Goal: Task Accomplishment & Management: Manage account settings

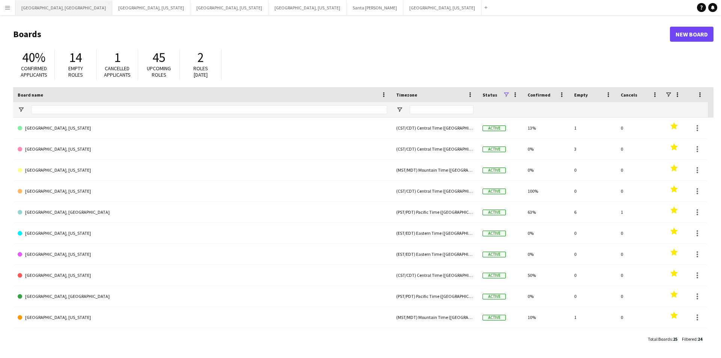
click at [36, 5] on button "Los Angeles, CA Close" at bounding box center [63, 7] width 97 height 15
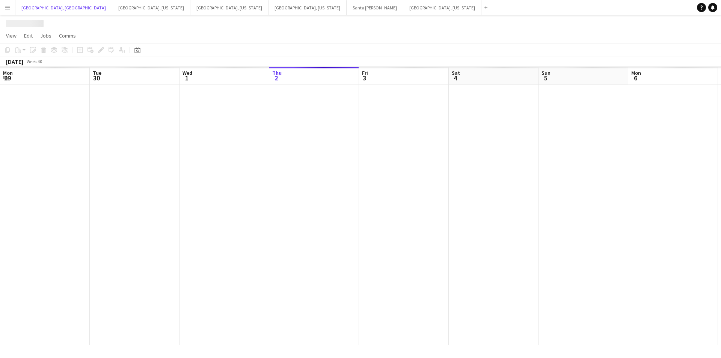
scroll to position [0, 179]
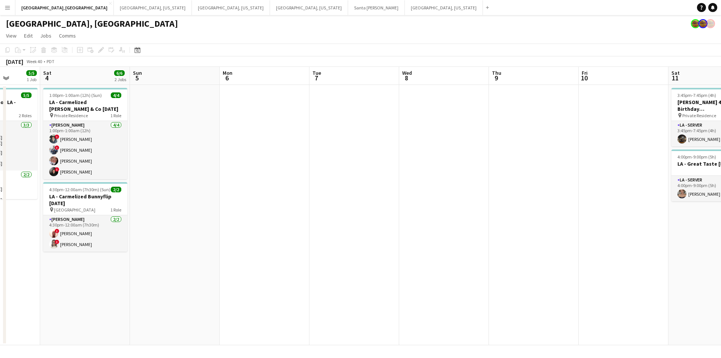
drag, startPoint x: 471, startPoint y: 219, endPoint x: 221, endPoint y: 221, distance: 250.0
click at [224, 220] on app-calendar-viewport "Tue 30 Wed 1 Thu 2 4/4 1 Job Fri 3 5/5 1 Job Sat 4 6/6 2 Jobs Sun 5 Mon 6 Tue 7…" at bounding box center [360, 206] width 721 height 278
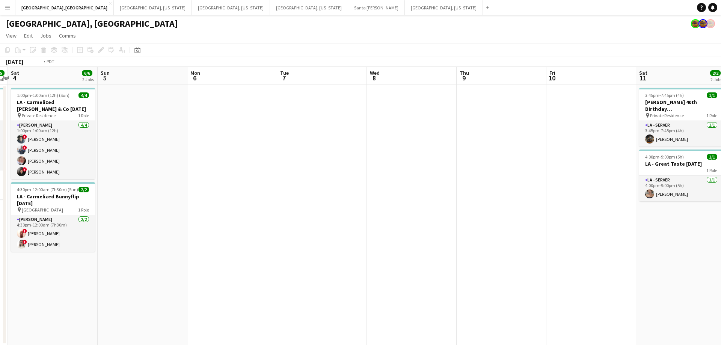
drag, startPoint x: 456, startPoint y: 197, endPoint x: 397, endPoint y: 211, distance: 61.4
click at [226, 212] on app-calendar-viewport "Wed 1 Thu 2 4/4 1 Job Fri 3 5/5 1 Job Sat 4 6/6 2 Jobs Sun 5 Mon 6 Tue 7 Wed 8 …" at bounding box center [360, 206] width 721 height 278
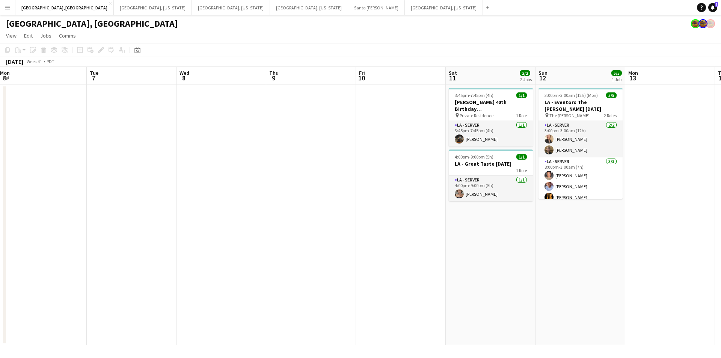
drag, startPoint x: 497, startPoint y: 211, endPoint x: 196, endPoint y: 225, distance: 300.6
click at [202, 224] on app-calendar-viewport "Fri 3 5/5 1 Job Sat 4 6/6 2 Jobs Sun 5 Mon 6 Tue 7 Wed 8 Thu 9 Fri 10 Sat 11 2/…" at bounding box center [360, 206] width 721 height 278
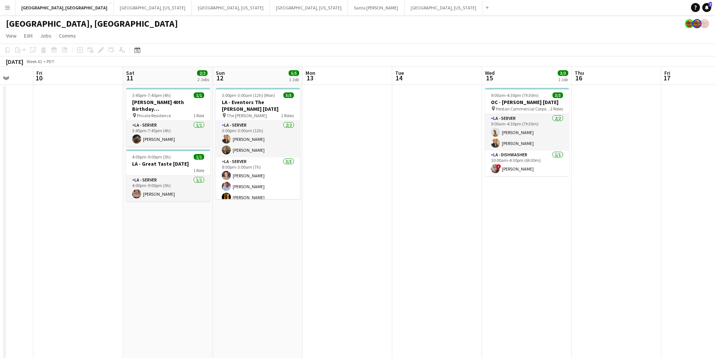
drag, startPoint x: 496, startPoint y: 205, endPoint x: 243, endPoint y: 227, distance: 253.9
click at [243, 227] on app-calendar-viewport "Tue 7 Wed 8 Thu 9 Fri 10 Sat 11 2/2 2 Jobs Sun 12 5/5 1 Job Mon 13 Tue 14 Wed 1…" at bounding box center [357, 219] width 715 height 304
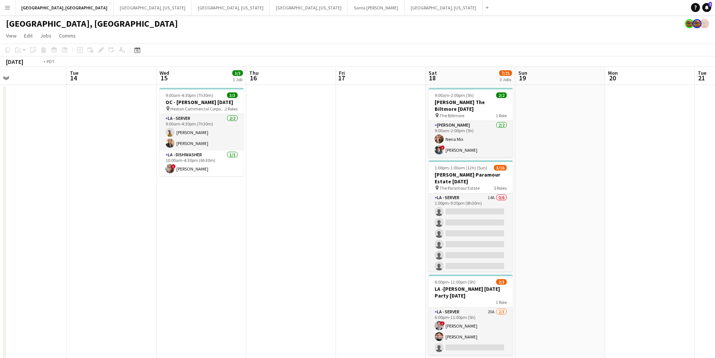
drag, startPoint x: 461, startPoint y: 200, endPoint x: 157, endPoint y: 215, distance: 303.6
click at [157, 215] on app-calendar-viewport "Fri 10 Sat 11 2/2 2 Jobs Sun 12 5/5 1 Job Mon 13 Tue 14 Wed 15 3/3 1 Job Thu 16…" at bounding box center [357, 219] width 715 height 304
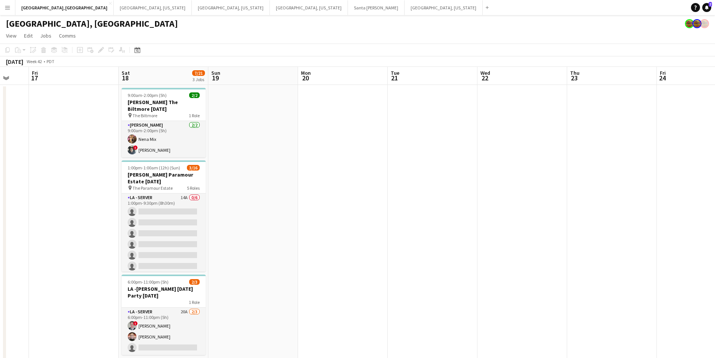
drag, startPoint x: 418, startPoint y: 188, endPoint x: 228, endPoint y: 198, distance: 190.2
click at [229, 198] on app-calendar-viewport "Tue 14 Wed 15 3/3 1 Job Thu 16 Fri 17 Sat 18 7/21 3 Jobs Sun 19 Mon 20 Tue 21 W…" at bounding box center [357, 219] width 715 height 304
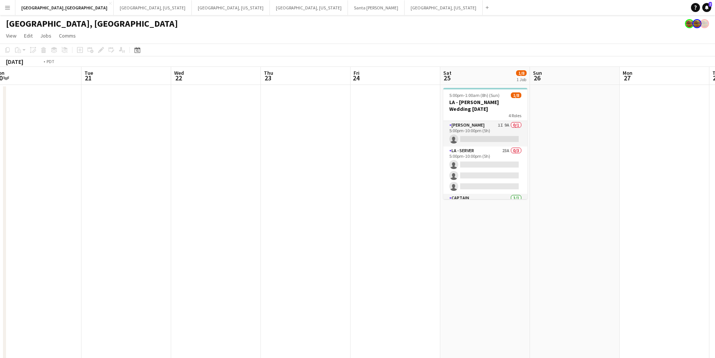
drag, startPoint x: 453, startPoint y: 181, endPoint x: 397, endPoint y: 184, distance: 56.8
click at [397, 184] on app-calendar-viewport "Fri 17 Sat 18 7/21 3 Jobs Sun 19 Mon 20 Tue 21 Wed 22 Thu 23 Fri 24 Sat 25 1/8 …" at bounding box center [357, 219] width 715 height 304
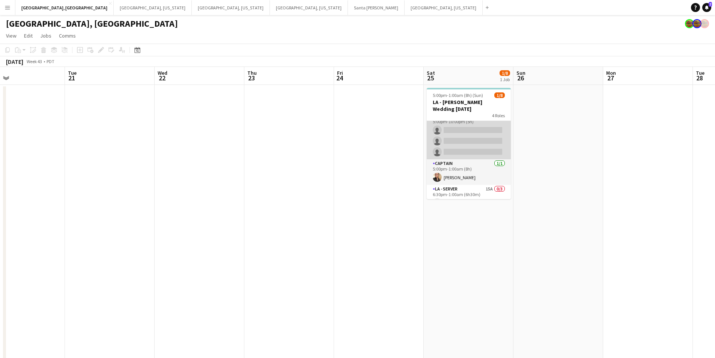
scroll to position [68, 0]
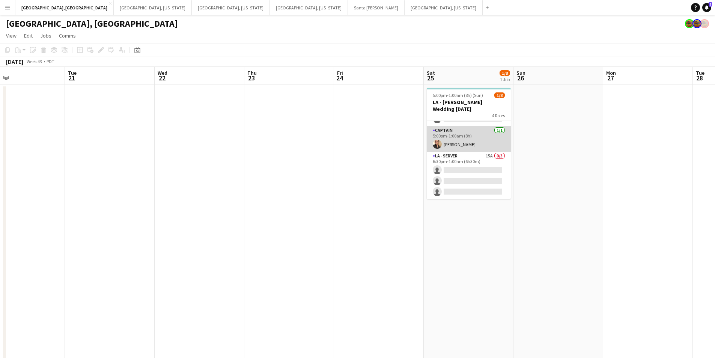
click at [462, 139] on app-card-role "Captain 1/1 5:00pm-1:00am (8h) Trinity Hardy" at bounding box center [469, 139] width 84 height 26
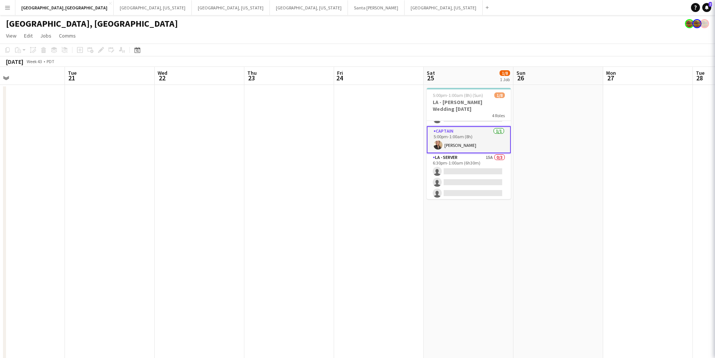
scroll to position [0, 294]
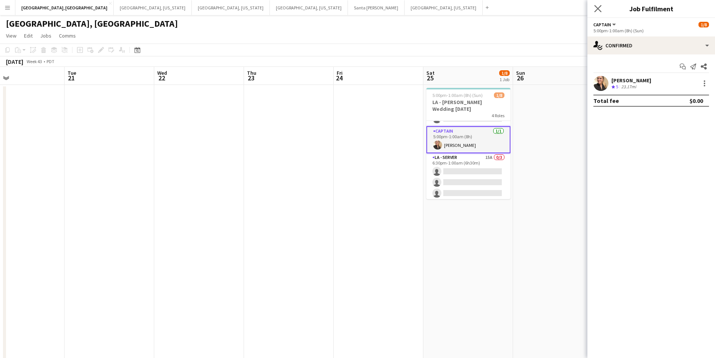
click at [593, 6] on app-icon "Close pop-in" at bounding box center [598, 8] width 11 height 11
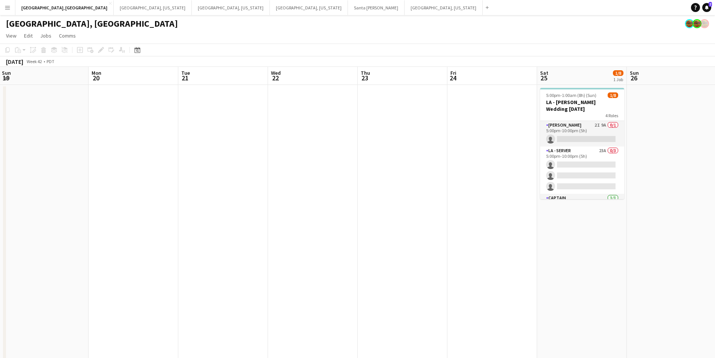
drag, startPoint x: 318, startPoint y: 162, endPoint x: 510, endPoint y: 155, distance: 192.7
click at [510, 155] on app-calendar-viewport "Fri 17 Sat 18 7/21 3 Jobs Sun 19 Mon 20 Tue 21 Wed 22 Thu 23 Fri 24 Sat 25 1/8 …" at bounding box center [357, 219] width 715 height 304
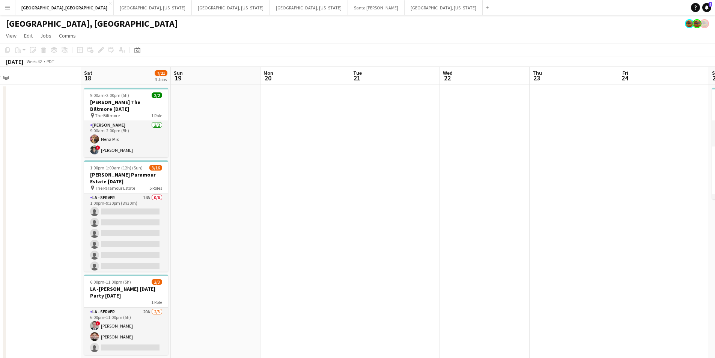
drag, startPoint x: 303, startPoint y: 185, endPoint x: 467, endPoint y: 179, distance: 164.1
click at [467, 179] on app-calendar-viewport "Wed 15 3/3 1 Job Thu 16 Fri 17 Sat 18 7/21 3 Jobs Sun 19 Mon 20 Tue 21 Wed 22 T…" at bounding box center [357, 219] width 715 height 304
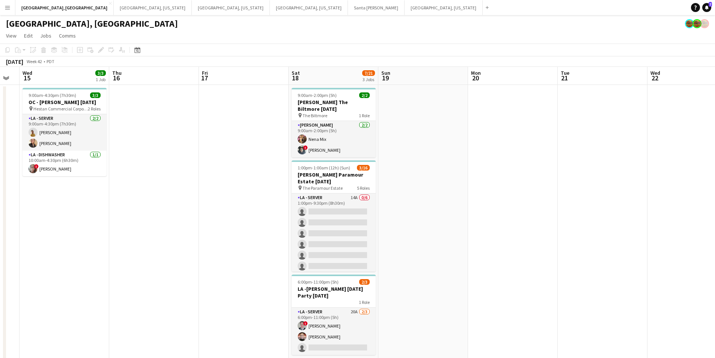
drag, startPoint x: 378, startPoint y: 191, endPoint x: 542, endPoint y: 187, distance: 164.8
click at [542, 187] on app-calendar-viewport "Mon 13 Tue 14 Wed 15 3/3 1 Job Thu 16 Fri 17 Sat 18 7/21 3 Jobs Sun 19 Mon 20 T…" at bounding box center [357, 219] width 715 height 304
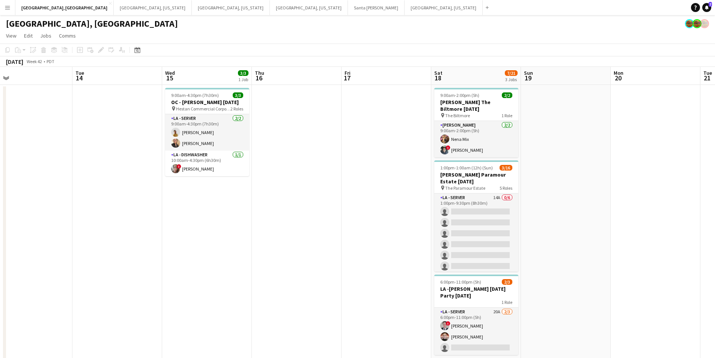
scroll to position [0, 190]
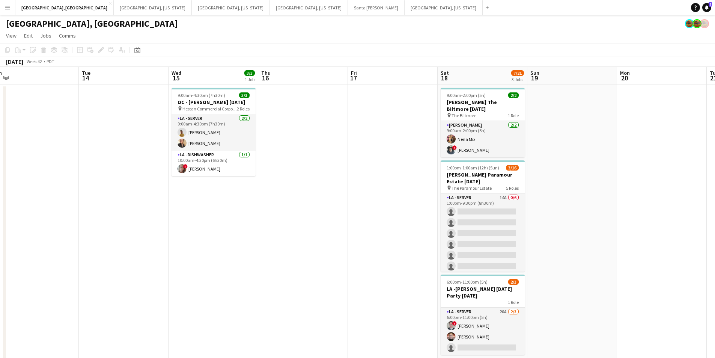
drag, startPoint x: 318, startPoint y: 211, endPoint x: 375, endPoint y: 205, distance: 57.4
click at [375, 205] on app-calendar-viewport "Sat 11 Sun 12 5/5 1 Job Mon 13 Tue 14 Wed 15 3/3 1 Job Thu 16 Fri 17 Sat 18 7/2…" at bounding box center [357, 219] width 715 height 304
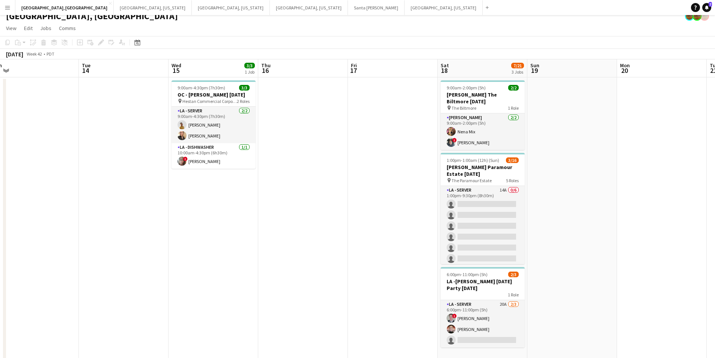
scroll to position [13, 0]
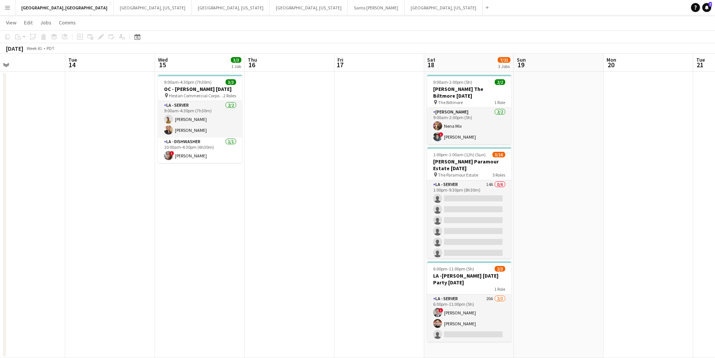
drag, startPoint x: 292, startPoint y: 196, endPoint x: 371, endPoint y: 189, distance: 79.9
click at [371, 189] on app-calendar-viewport "Sat 11 2/2 2 Jobs Sun 12 5/5 1 Job Mon 13 Tue 14 Wed 15 3/3 1 Job Thu 16 Fri 17…" at bounding box center [357, 206] width 715 height 304
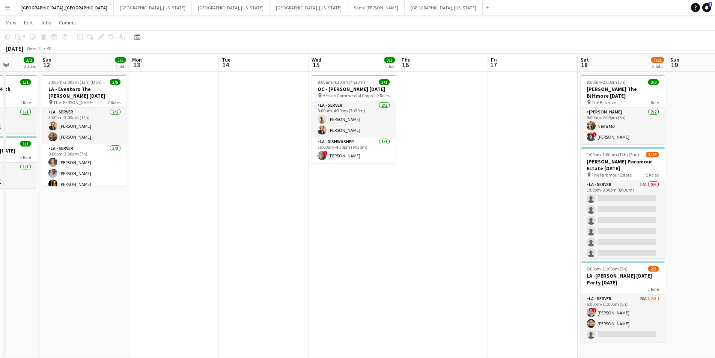
scroll to position [0, 216]
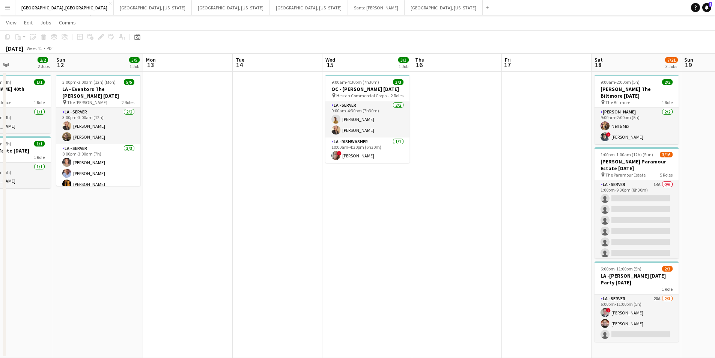
drag, startPoint x: 313, startPoint y: 197, endPoint x: 387, endPoint y: 195, distance: 74.4
click at [387, 195] on app-calendar-viewport "Thu 9 Fri 10 Sat 11 2/2 2 Jobs Sun 12 5/5 1 Job Mon 13 Tue 14 Wed 15 3/3 1 Job …" at bounding box center [357, 206] width 715 height 304
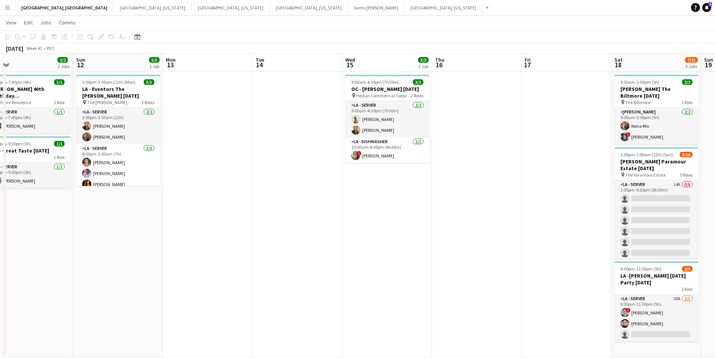
scroll to position [0, 166]
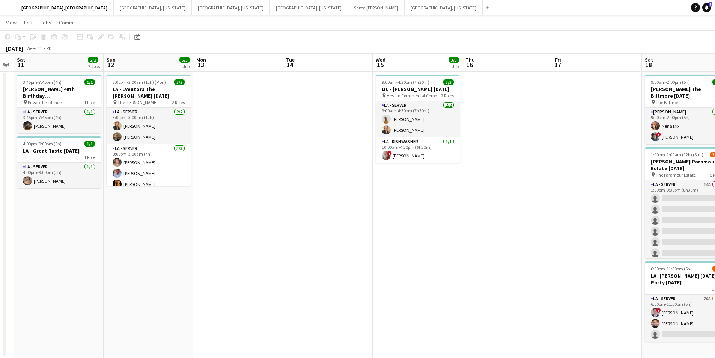
drag, startPoint x: 312, startPoint y: 198, endPoint x: 360, endPoint y: 198, distance: 48.4
click at [360, 198] on app-calendar-viewport "Thu 9 Fri 10 Sat 11 2/2 2 Jobs Sun 12 5/5 1 Job Mon 13 Tue 14 Wed 15 3/3 1 Job …" at bounding box center [357, 206] width 715 height 304
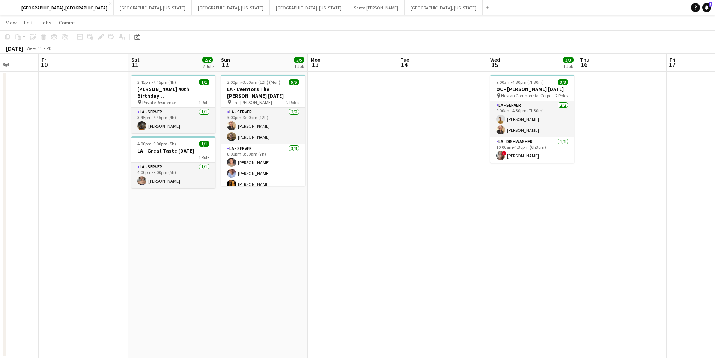
scroll to position [0, 211]
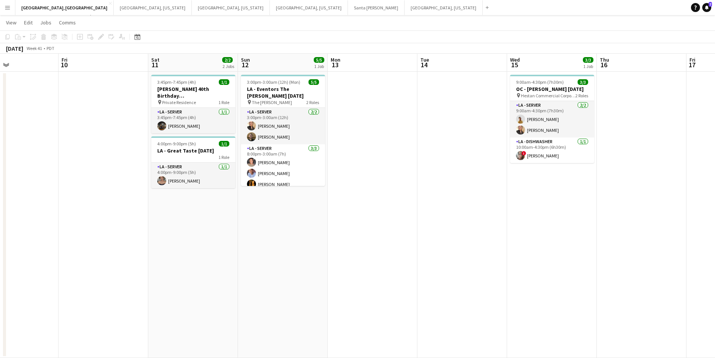
drag, startPoint x: 248, startPoint y: 204, endPoint x: 382, endPoint y: 200, distance: 134.4
click at [382, 201] on app-calendar-viewport "Tue 7 Wed 8 Thu 9 Fri 10 Sat 11 2/2 2 Jobs Sun 12 5/5 1 Job Mon 13 Tue 14 Wed 1…" at bounding box center [357, 206] width 715 height 304
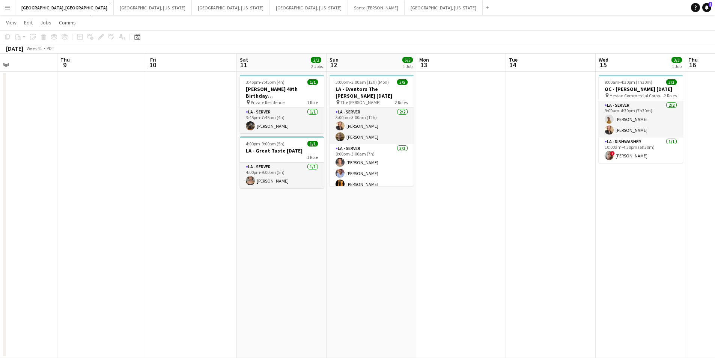
drag, startPoint x: 268, startPoint y: 232, endPoint x: 449, endPoint y: 210, distance: 181.5
click at [450, 209] on app-calendar-viewport "Mon 6 Tue 7 Wed 8 Thu 9 Fri 10 Sat 11 2/2 2 Jobs Sun 12 5/5 1 Job Mon 13 Tue 14…" at bounding box center [357, 206] width 715 height 304
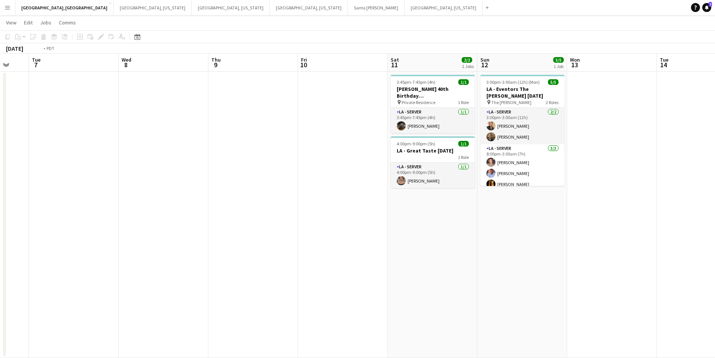
drag, startPoint x: 251, startPoint y: 241, endPoint x: 391, endPoint y: 211, distance: 142.9
click at [391, 211] on app-calendar-viewport "Sun 5 Mon 6 Tue 7 Wed 8 Thu 9 Fri 10 Sat 11 2/2 2 Jobs Sun 12 5/5 1 Job Mon 13 …" at bounding box center [357, 206] width 715 height 304
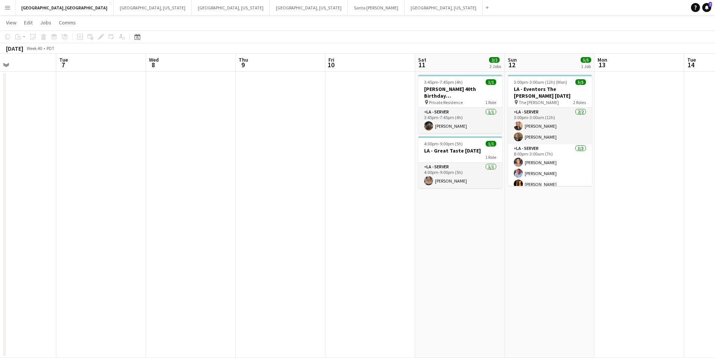
drag, startPoint x: 274, startPoint y: 226, endPoint x: 396, endPoint y: 201, distance: 125.2
click at [396, 201] on app-calendar-viewport "Sat 4 6/6 2 Jobs Sun 5 Mon 6 Tue 7 Wed 8 Thu 9 Fri 10 Sat 11 2/2 2 Jobs Sun 12 …" at bounding box center [357, 206] width 715 height 304
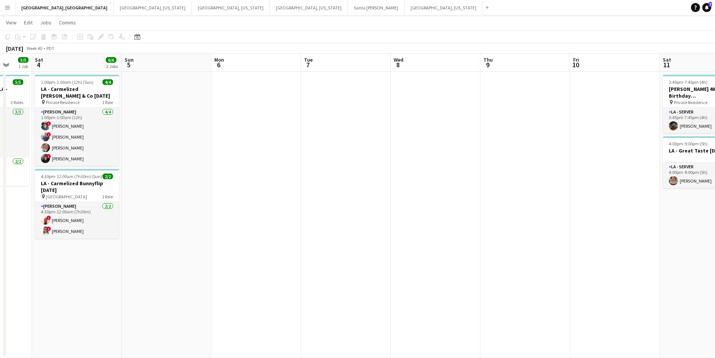
drag, startPoint x: 353, startPoint y: 206, endPoint x: 413, endPoint y: 207, distance: 59.7
click at [413, 207] on app-calendar-viewport "Wed 1 Thu 2 4/4 1 Job Fri 3 5/5 1 Job Sat 4 6/6 2 Jobs Sun 5 Mon 6 Tue 7 Wed 8 …" at bounding box center [357, 206] width 715 height 304
drag, startPoint x: 413, startPoint y: 207, endPoint x: 407, endPoint y: 207, distance: 6.0
click at [407, 207] on app-calendar-viewport "Wed 1 Thu 2 4/4 1 Job Fri 3 5/5 1 Job Sat 4 6/6 2 Jobs Sun 5 Mon 6 Tue 7 Wed 8 …" at bounding box center [357, 206] width 715 height 304
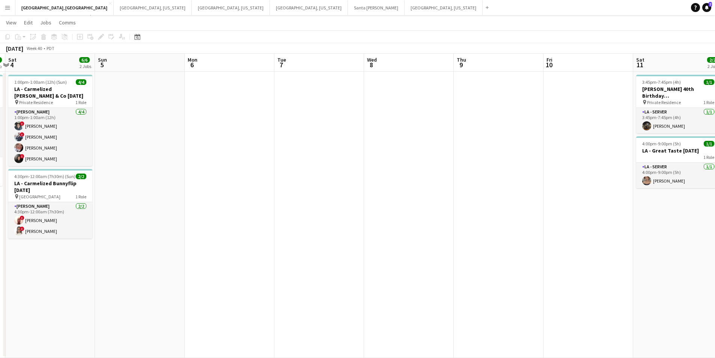
scroll to position [0, 271]
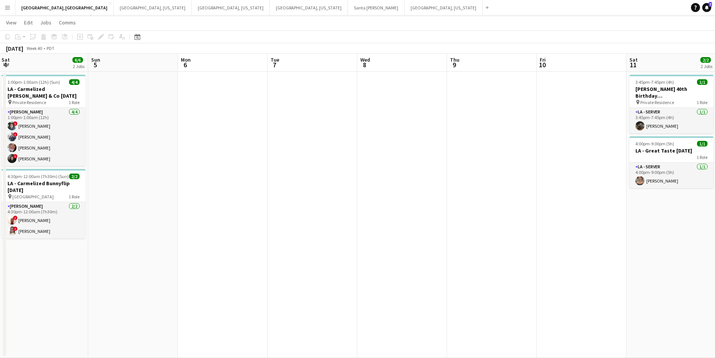
drag, startPoint x: 407, startPoint y: 207, endPoint x: 379, endPoint y: 208, distance: 27.4
click at [379, 208] on app-calendar-viewport "Wed 1 Thu 2 4/4 1 Job Fri 3 5/5 1 Job Sat 4 6/6 2 Jobs Sun 5 Mon 6 Tue 7 Wed 8 …" at bounding box center [357, 206] width 715 height 304
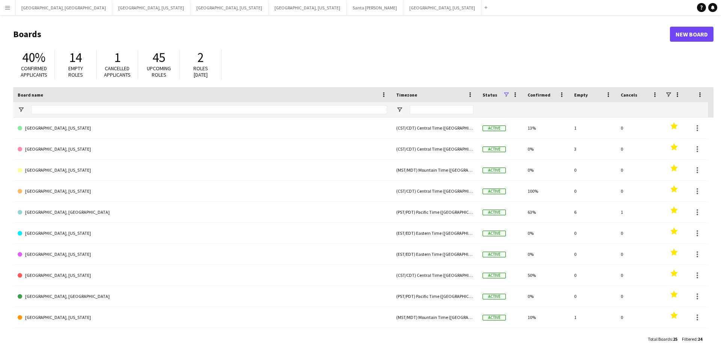
click at [0, 11] on button "Menu" at bounding box center [7, 7] width 15 height 15
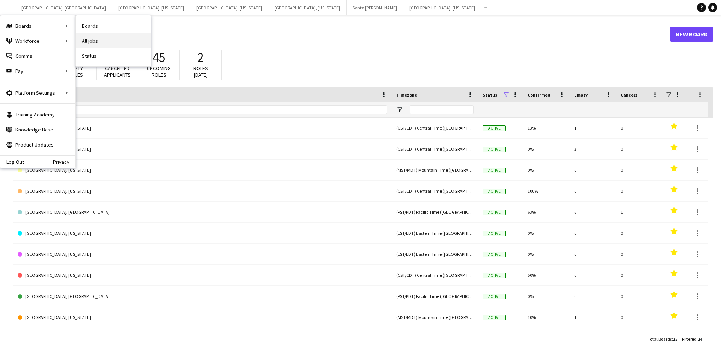
click at [110, 43] on link "All jobs" at bounding box center [113, 40] width 75 height 15
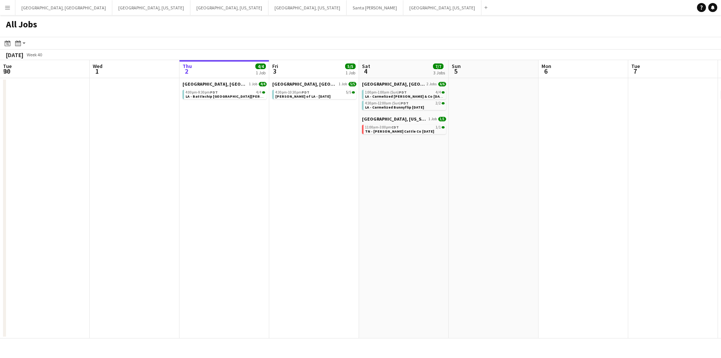
scroll to position [0, 206]
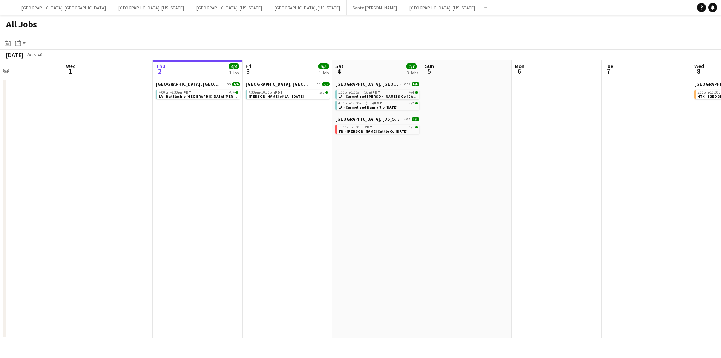
drag, startPoint x: 215, startPoint y: 195, endPoint x: 279, endPoint y: 194, distance: 63.1
click at [279, 194] on app-calendar-viewport "Sun 28 4/4 2 Jobs Mon 29 Tue 30 Wed 1 Thu 2 4/4 1 Job Fri 3 5/5 1 Job Sat 4 7/7…" at bounding box center [360, 199] width 721 height 278
click at [429, 33] on div "All Jobs" at bounding box center [360, 26] width 721 height 22
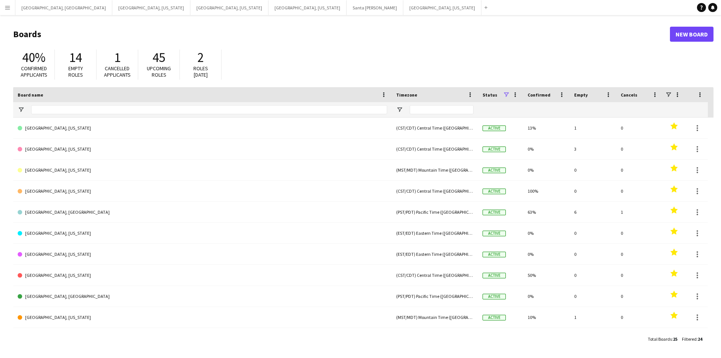
click at [0, 8] on button "Menu" at bounding box center [7, 7] width 15 height 15
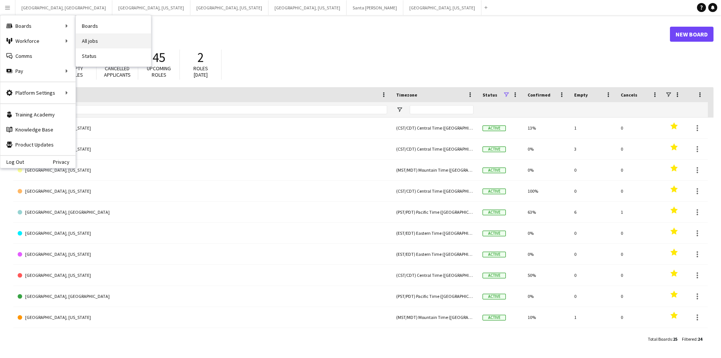
click at [102, 41] on link "All jobs" at bounding box center [113, 40] width 75 height 15
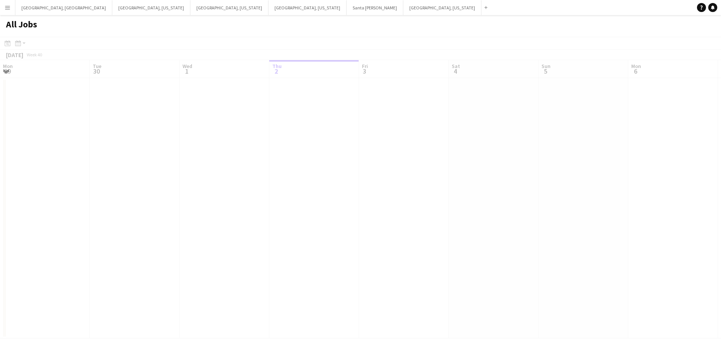
scroll to position [0, 179]
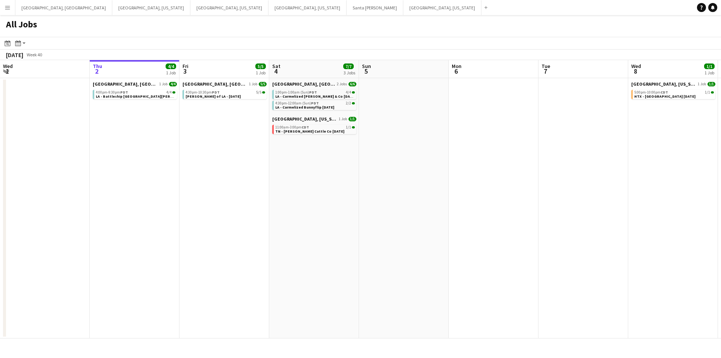
click at [8, 8] on app-icon "Menu" at bounding box center [8, 8] width 6 height 6
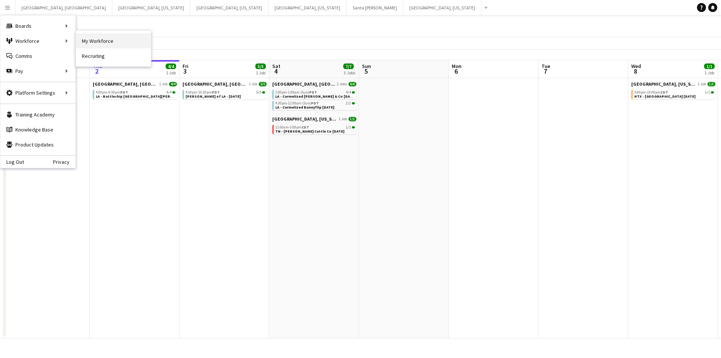
click at [107, 42] on link "My Workforce" at bounding box center [113, 40] width 75 height 15
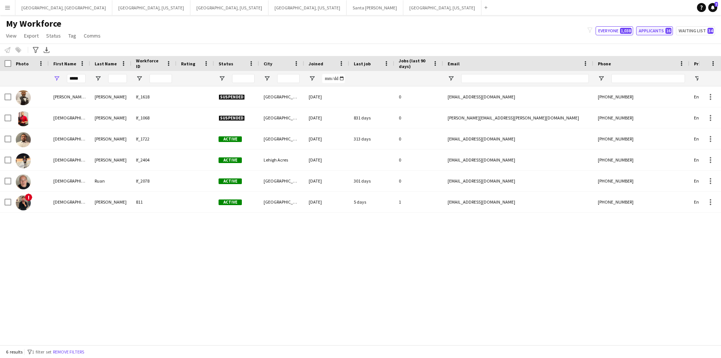
click at [645, 27] on button "Applicants 16" at bounding box center [654, 30] width 37 height 9
type input "**********"
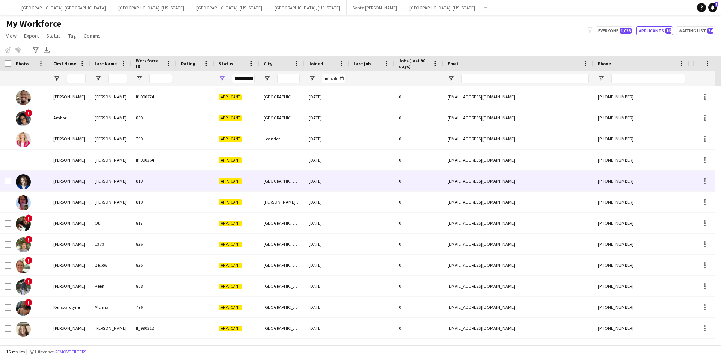
click at [105, 177] on div "Wertzberger" at bounding box center [110, 180] width 41 height 21
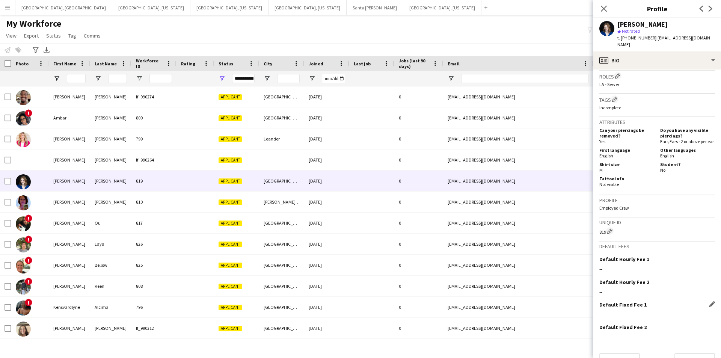
scroll to position [242, 0]
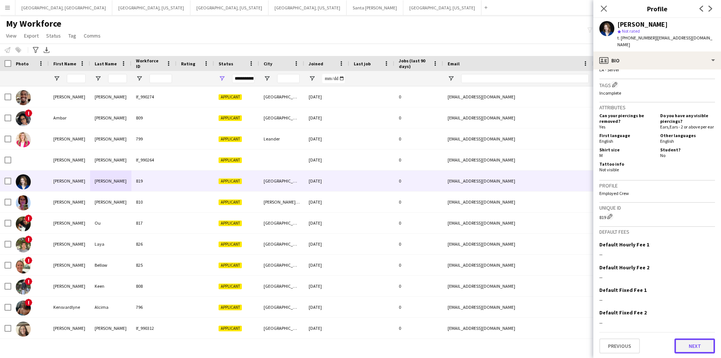
click at [688, 338] on button "Next" at bounding box center [694, 345] width 41 height 15
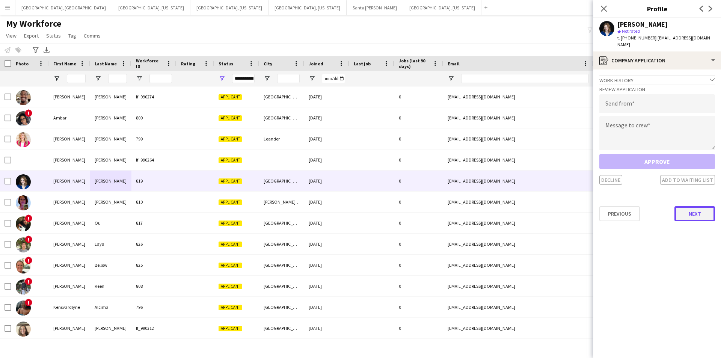
click at [708, 206] on button "Next" at bounding box center [694, 213] width 41 height 15
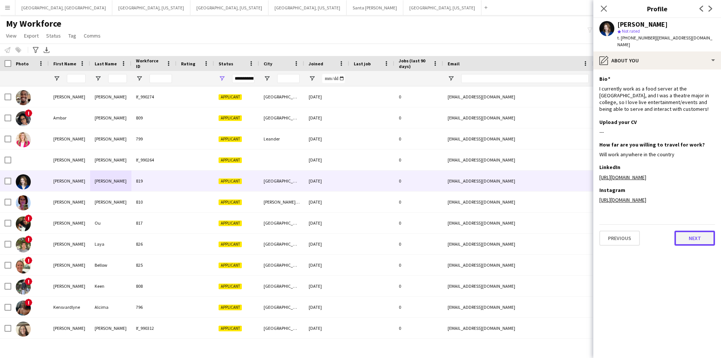
click at [690, 230] on button "Next" at bounding box center [694, 237] width 41 height 15
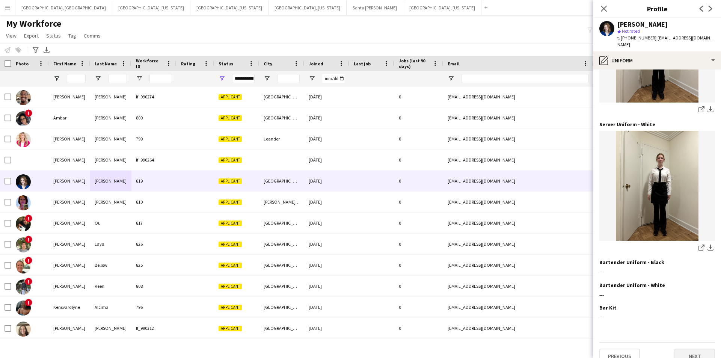
scroll to position [165, 0]
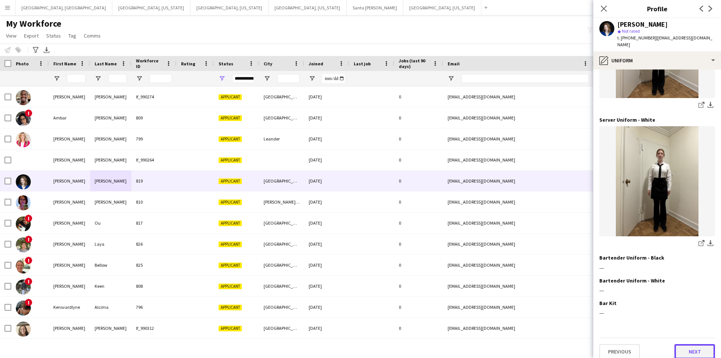
click at [685, 344] on button "Next" at bounding box center [694, 351] width 41 height 15
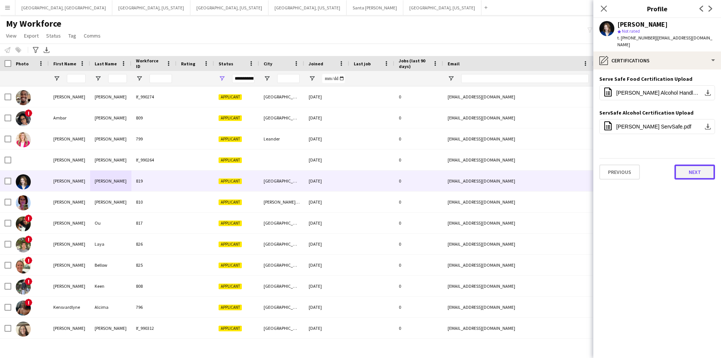
click at [695, 166] on button "Next" at bounding box center [694, 171] width 41 height 15
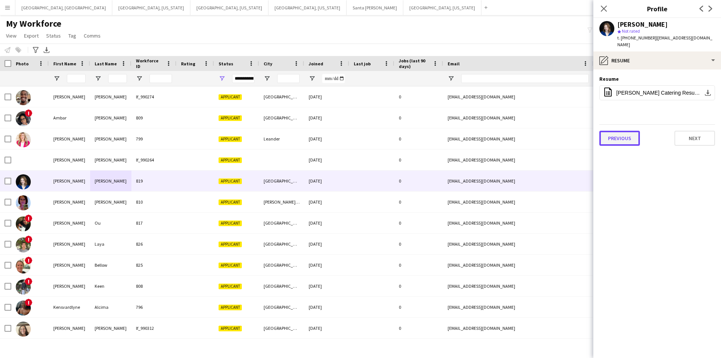
click at [623, 133] on button "Previous" at bounding box center [619, 138] width 41 height 15
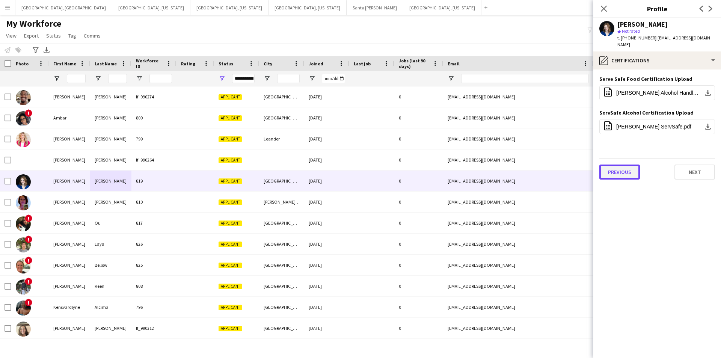
click at [623, 172] on button "Previous" at bounding box center [619, 171] width 41 height 15
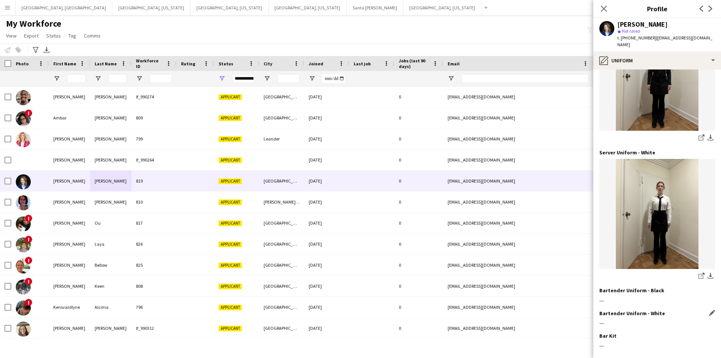
scroll to position [165, 0]
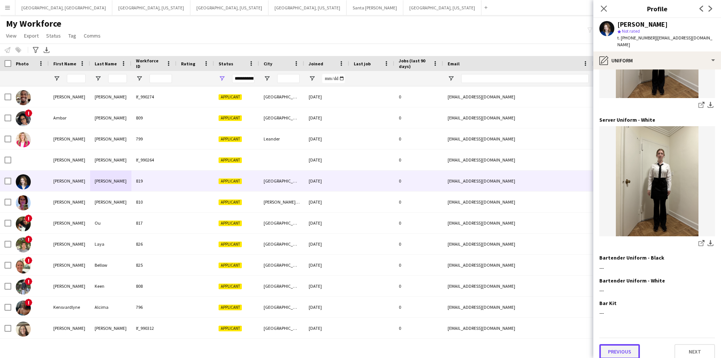
click at [615, 344] on button "Previous" at bounding box center [619, 351] width 41 height 15
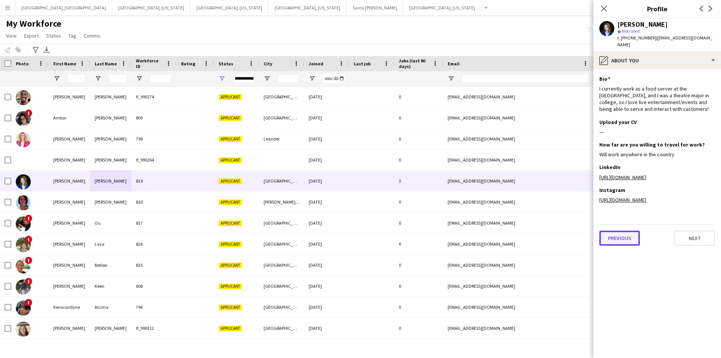
click at [617, 235] on button "Previous" at bounding box center [619, 237] width 41 height 15
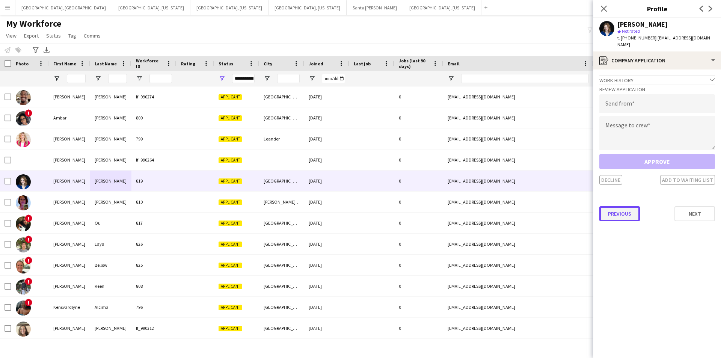
click at [618, 206] on button "Previous" at bounding box center [619, 213] width 41 height 15
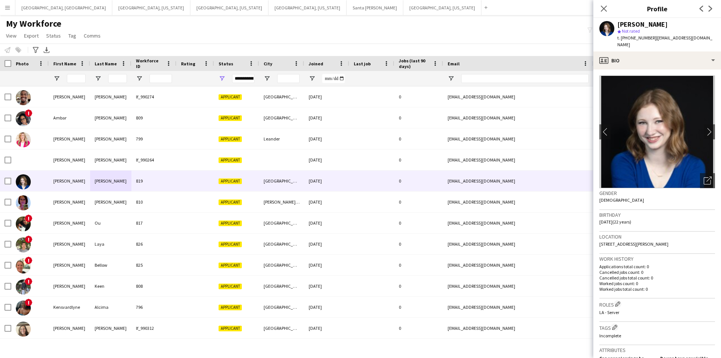
scroll to position [242, 0]
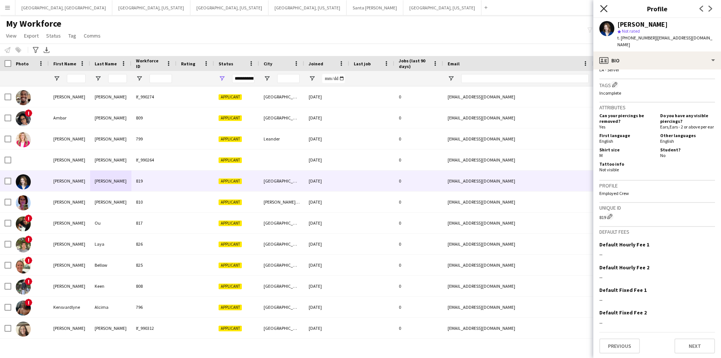
click at [602, 9] on icon "Close pop-in" at bounding box center [603, 8] width 7 height 7
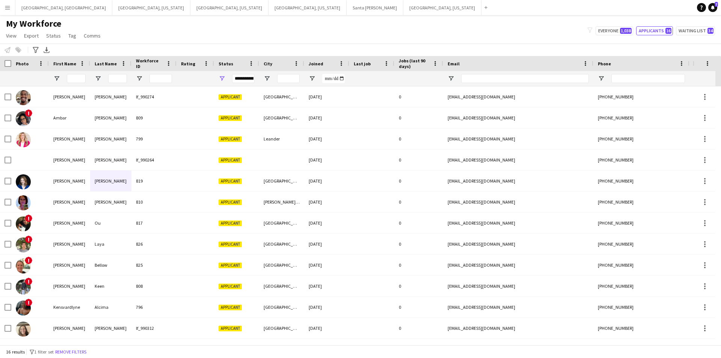
click at [227, 33] on div "My Workforce View Views Default view New view Update view Delete view Edit name…" at bounding box center [360, 31] width 721 height 26
click at [24, 7] on button "Los Angeles, CA Close" at bounding box center [63, 7] width 97 height 15
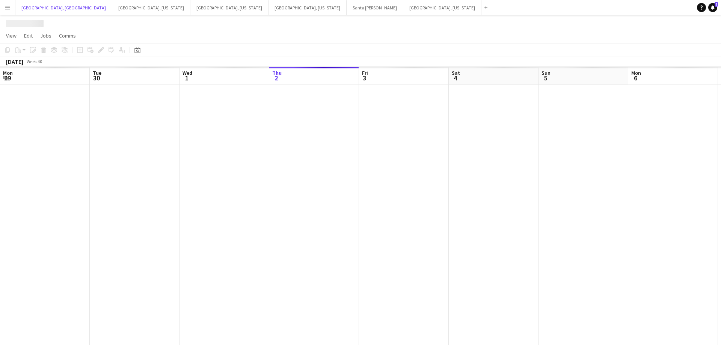
scroll to position [0, 179]
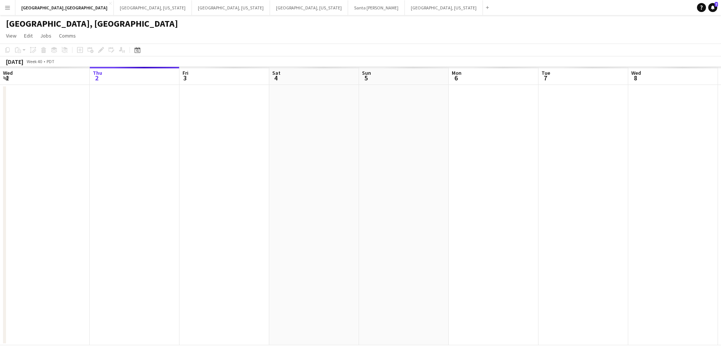
click at [203, 206] on app-calendar-viewport "Mon 29 Tue 30 Wed 1 Thu 2 Fri 3 Sat 4 Sun 5 Mon 6 Tue 7 Wed 8 Thu 9 Fri 10 Sat …" at bounding box center [360, 206] width 721 height 278
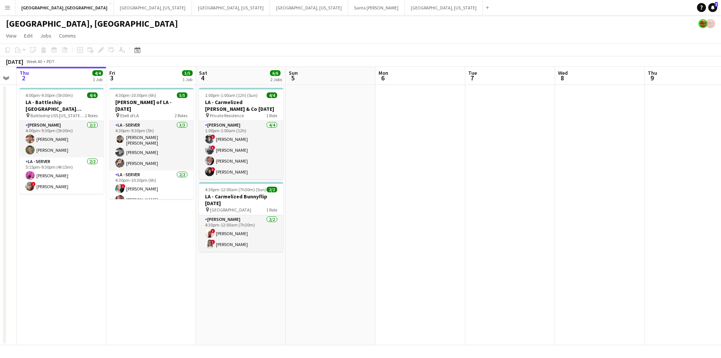
drag, startPoint x: 411, startPoint y: 198, endPoint x: 516, endPoint y: 185, distance: 105.5
click at [516, 185] on app-calendar-viewport "Tue 30 Wed 1 Thu 2 4/4 1 Job Fri 3 5/5 1 Job Sat 4 6/6 2 Jobs Sun 5 Mon 6 Tue 7…" at bounding box center [360, 206] width 721 height 278
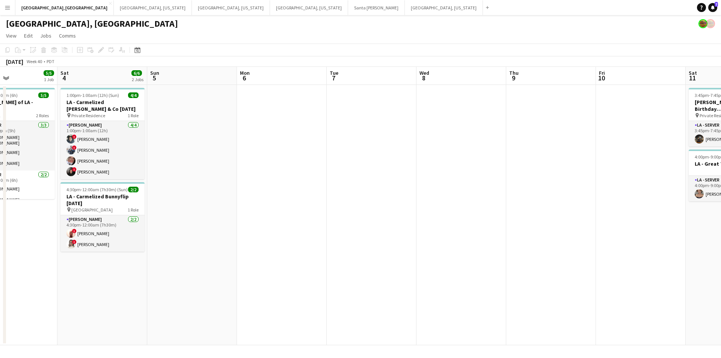
click at [282, 223] on app-calendar-viewport "Tue 30 Wed 1 Thu 2 4/4 1 Job Fri 3 5/5 1 Job Sat 4 6/6 2 Jobs Sun 5 Mon 6 Tue 7…" at bounding box center [360, 206] width 721 height 278
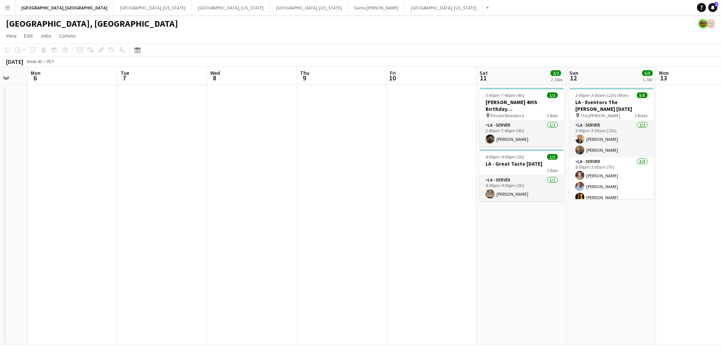
click at [357, 219] on app-calendar-viewport "Fri 3 5/5 1 Job Sat 4 6/6 2 Jobs Sun 5 Mon 6 Tue 7 Wed 8 Thu 9 Fri 10 Sat 11 2/…" at bounding box center [360, 206] width 721 height 278
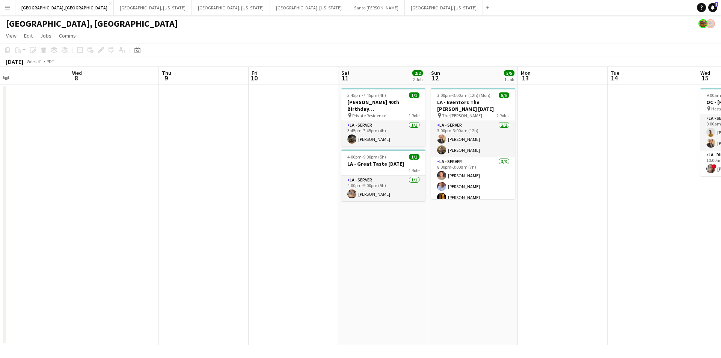
drag, startPoint x: 365, startPoint y: 212, endPoint x: 292, endPoint y: 220, distance: 72.8
click at [278, 221] on app-calendar-viewport "Sat 4 6/6 2 Jobs Sun 5 Mon 6 Tue 7 Wed 8 Thu 9 Fri 10 Sat 11 2/2 2 Jobs Sun 12 …" at bounding box center [360, 206] width 721 height 278
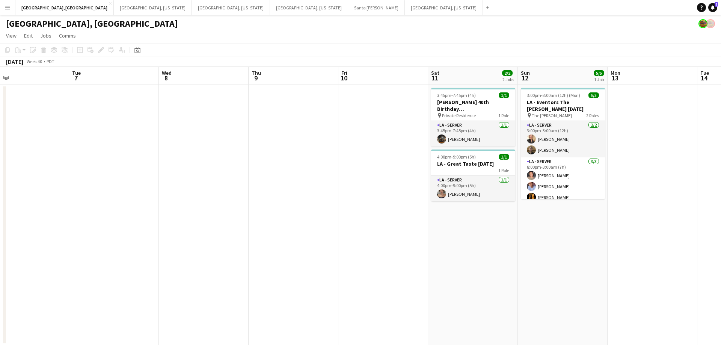
drag, startPoint x: 295, startPoint y: 229, endPoint x: 455, endPoint y: 219, distance: 159.8
click at [462, 217] on app-calendar-viewport "Fri 3 5/5 1 Job Sat 4 6/6 2 Jobs Sun 5 Mon 6 Tue 7 Wed 8 Thu 9 Fri 10 Sat 11 2/…" at bounding box center [360, 206] width 721 height 278
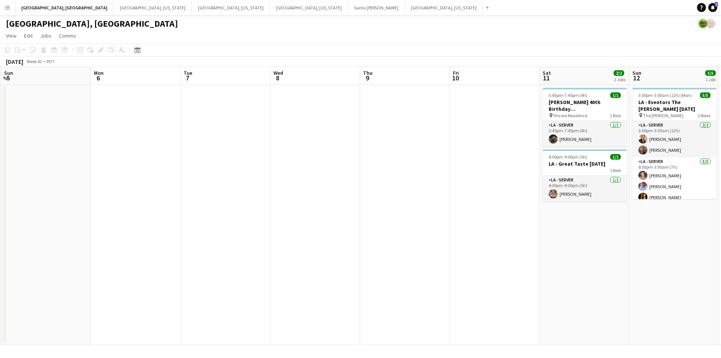
drag, startPoint x: 356, startPoint y: 228, endPoint x: 430, endPoint y: 218, distance: 74.6
click at [268, 236] on app-calendar-viewport "Thu 2 4/4 1 Job Fri 3 5/5 1 Job Sat 4 6/6 2 Jobs Sun 5 Mon 6 Tue 7 Wed 8 Thu 9 …" at bounding box center [360, 206] width 721 height 278
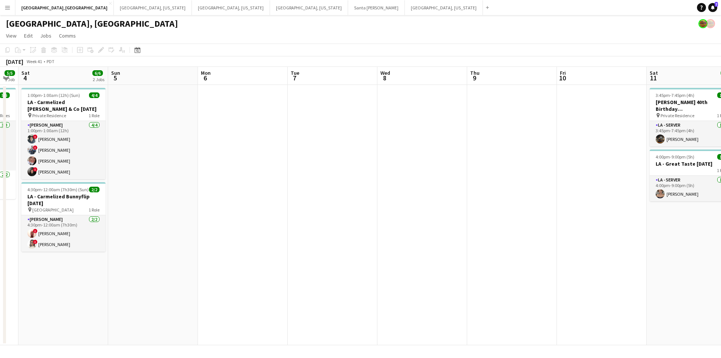
drag, startPoint x: 430, startPoint y: 218, endPoint x: 500, endPoint y: 218, distance: 70.2
click at [489, 218] on app-calendar-viewport "Thu 2 4/4 1 Job Fri 3 5/5 1 Job Sat 4 6/6 2 Jobs Sun 5 Mon 6 Tue 7 Wed 8 Thu 9 …" at bounding box center [360, 206] width 721 height 278
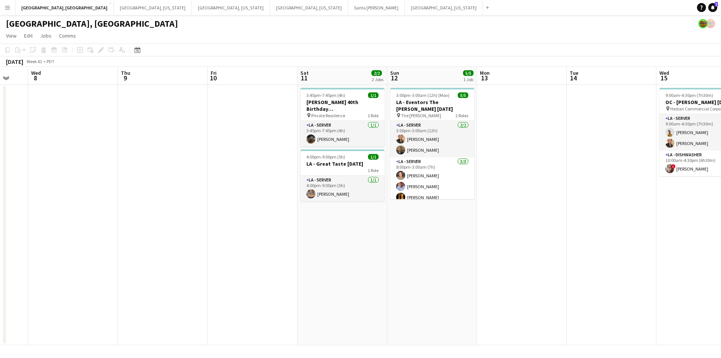
drag, startPoint x: 533, startPoint y: 220, endPoint x: 191, endPoint y: 247, distance: 342.3
click at [192, 247] on app-calendar-viewport "Sun 5 Mon 6 Tue 7 Wed 8 Thu 9 Fri 10 Sat 11 2/2 2 Jobs Sun 12 5/5 1 Job Mon 13 …" at bounding box center [360, 206] width 721 height 278
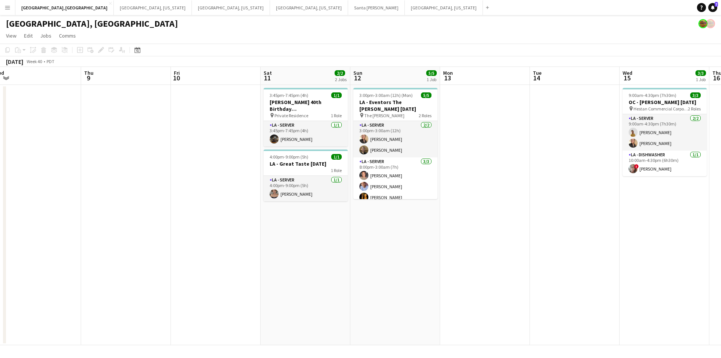
drag, startPoint x: 437, startPoint y: 241, endPoint x: 410, endPoint y: 243, distance: 27.5
click at [410, 243] on app-calendar-viewport "Sun 5 Mon 6 Tue 7 Wed 8 Thu 9 Fri 10 Sat 11 2/2 2 Jobs Sun 12 5/5 1 Job Mon 13 …" at bounding box center [360, 206] width 721 height 278
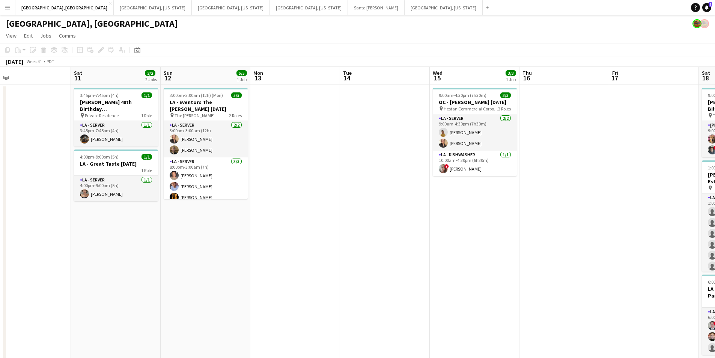
scroll to position [0, 272]
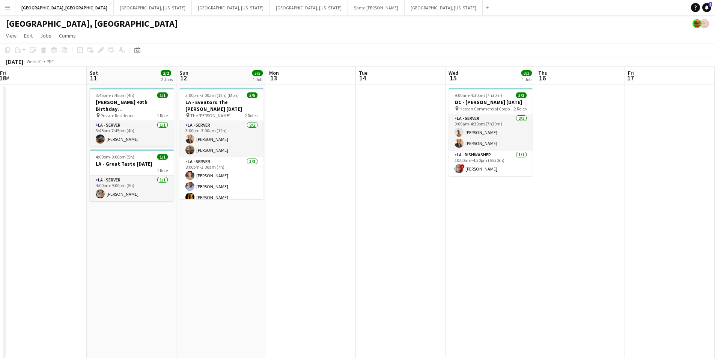
drag, startPoint x: 397, startPoint y: 241, endPoint x: 381, endPoint y: 241, distance: 15.8
click at [381, 241] on app-calendar-viewport "Tue 7 Wed 8 Thu 9 Fri 10 Sat 11 2/2 2 Jobs Sun 12 5/5 1 Job Mon 13 Tue 14 Wed 1…" at bounding box center [357, 219] width 715 height 304
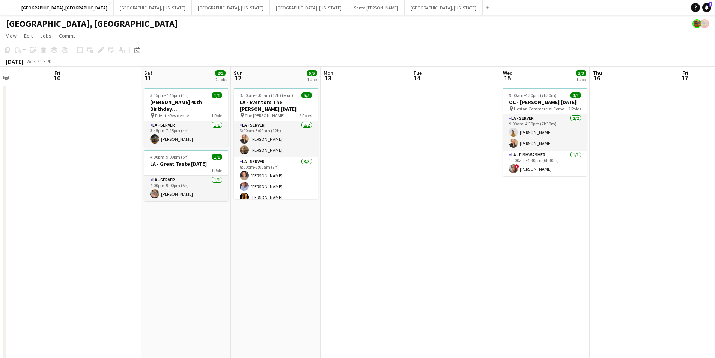
drag, startPoint x: 433, startPoint y: 232, endPoint x: 398, endPoint y: 235, distance: 35.4
click at [398, 235] on app-calendar-viewport "Tue 7 Wed 8 Thu 9 Fri 10 Sat 11 2/2 2 Jobs Sun 12 5/5 1 Job Mon 13 Tue 14 Wed 1…" at bounding box center [357, 219] width 715 height 304
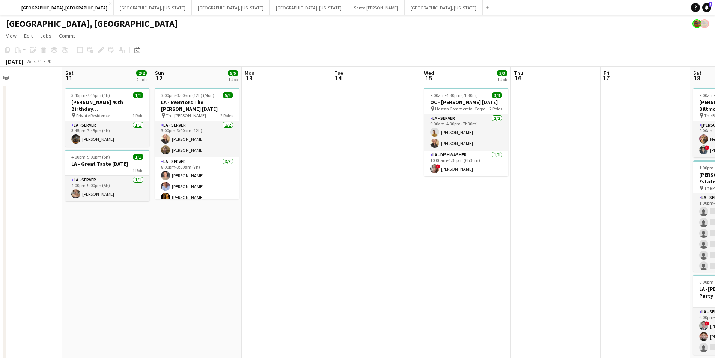
drag, startPoint x: 384, startPoint y: 236, endPoint x: 394, endPoint y: 234, distance: 10.2
click at [394, 234] on app-calendar-viewport "Wed 8 Thu 9 Fri 10 Sat 11 2/2 2 Jobs Sun 12 5/5 1 Job Mon 13 Tue 14 Wed 15 3/3 …" at bounding box center [357, 219] width 715 height 304
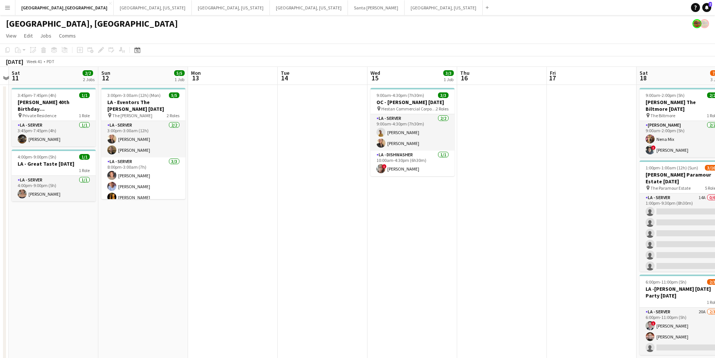
drag, startPoint x: 441, startPoint y: 232, endPoint x: 337, endPoint y: 239, distance: 105.0
click at [337, 239] on app-calendar-viewport "Wed 8 Thu 9 Fri 10 Sat 11 2/2 2 Jobs Sun 12 5/5 1 Job Mon 13 Tue 14 Wed 15 3/3 …" at bounding box center [357, 219] width 715 height 304
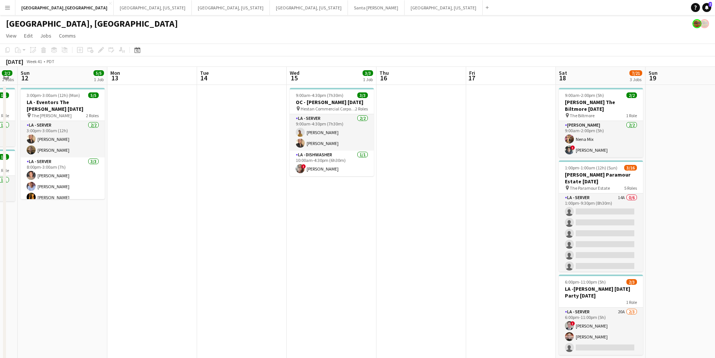
drag, startPoint x: 427, startPoint y: 232, endPoint x: 397, endPoint y: 234, distance: 30.5
click at [397, 234] on app-calendar-viewport "Thu 9 Fri 10 Sat 11 2/2 2 Jobs Sun 12 5/5 1 Job Mon 13 Tue 14 Wed 15 3/3 1 Job …" at bounding box center [357, 219] width 715 height 304
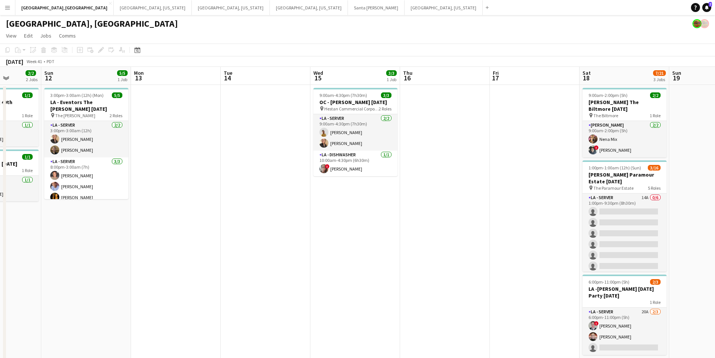
click at [446, 229] on app-calendar-viewport "Thu 9 Fri 10 Sat 11 2/2 2 Jobs Sun 12 5/5 1 Job Mon 13 Tue 14 Wed 15 3/3 1 Job …" at bounding box center [357, 219] width 715 height 304
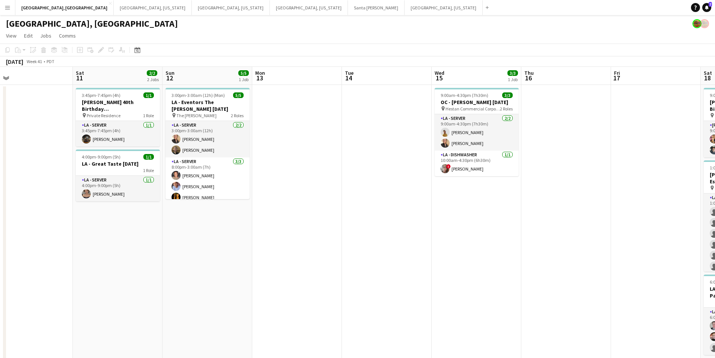
drag, startPoint x: 313, startPoint y: 240, endPoint x: 432, endPoint y: 226, distance: 119.5
click at [434, 225] on app-calendar-viewport "Wed 8 Thu 9 Fri 10 Sat 11 2/2 2 Jobs Sun 12 5/5 1 Job Mon 13 Tue 14 Wed 15 3/3 …" at bounding box center [357, 219] width 715 height 304
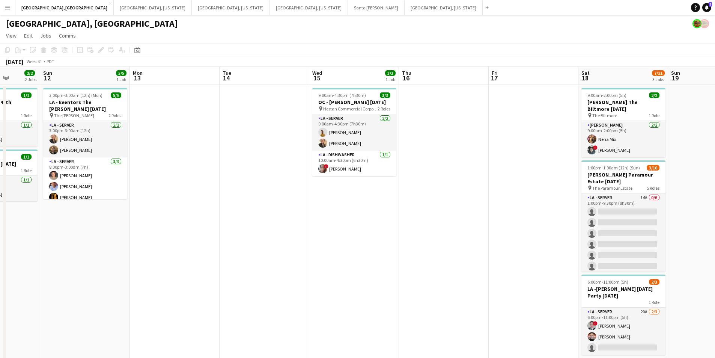
drag, startPoint x: 392, startPoint y: 229, endPoint x: 201, endPoint y: 246, distance: 191.8
click at [194, 248] on app-calendar-viewport "Thu 9 Fri 10 Sat 11 2/2 2 Jobs Sun 12 5/5 1 Job Mon 13 Tue 14 Wed 15 3/3 1 Job …" at bounding box center [357, 219] width 715 height 304
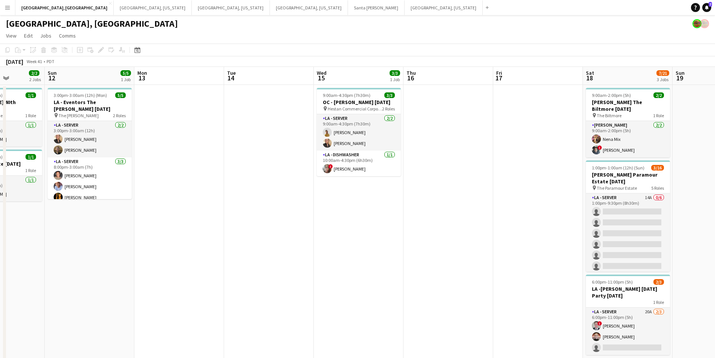
drag, startPoint x: 368, startPoint y: 247, endPoint x: 507, endPoint y: 227, distance: 139.9
click at [507, 227] on app-calendar-viewport "Thu 9 Fri 10 Sat 11 2/2 2 Jobs Sun 12 5/5 1 Job Mon 13 Tue 14 Wed 15 3/3 1 Job …" at bounding box center [357, 219] width 715 height 304
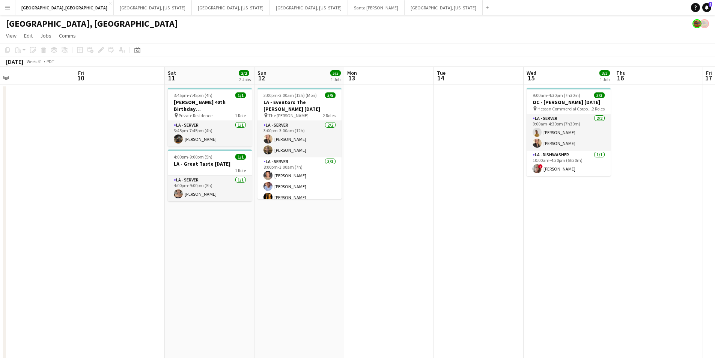
drag, startPoint x: 381, startPoint y: 247, endPoint x: 537, endPoint y: 234, distance: 156.6
click at [541, 228] on app-calendar-viewport "Tue 7 Wed 8 Thu 9 Fri 10 Sat 11 2/2 2 Jobs Sun 12 5/5 1 Job Mon 13 Tue 14 Wed 1…" at bounding box center [357, 219] width 715 height 304
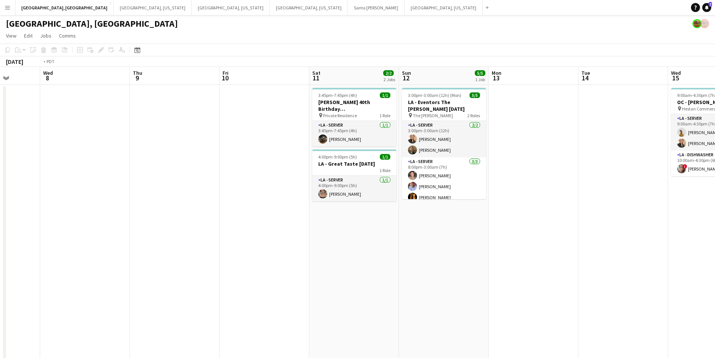
drag, startPoint x: 432, startPoint y: 260, endPoint x: 605, endPoint y: 236, distance: 174.7
click at [605, 236] on app-calendar-viewport "Sun 5 Mon 6 Tue 7 Wed 8 Thu 9 Fri 10 Sat 11 2/2 2 Jobs Sun 12 5/5 1 Job Mon 13 …" at bounding box center [357, 219] width 715 height 304
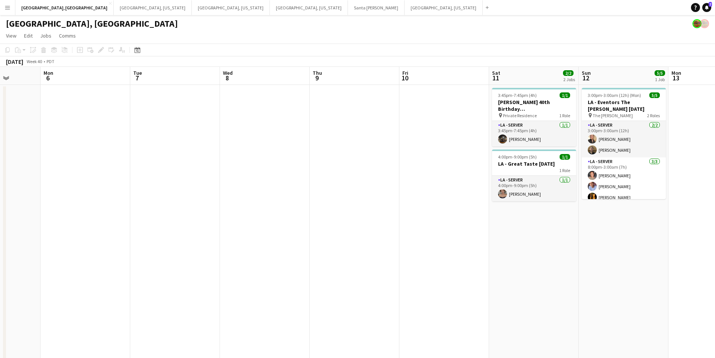
click at [3, 7] on button "Menu" at bounding box center [7, 7] width 15 height 15
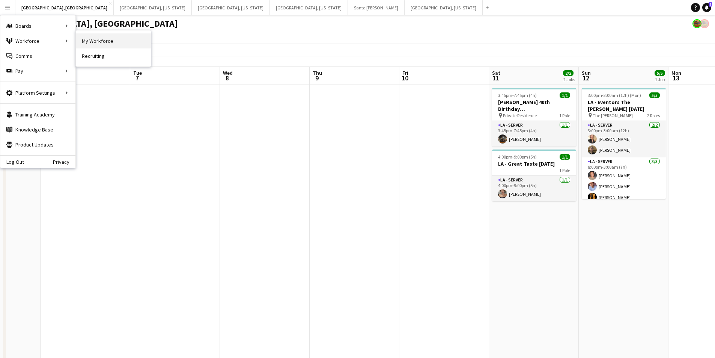
click at [114, 42] on link "My Workforce" at bounding box center [113, 40] width 75 height 15
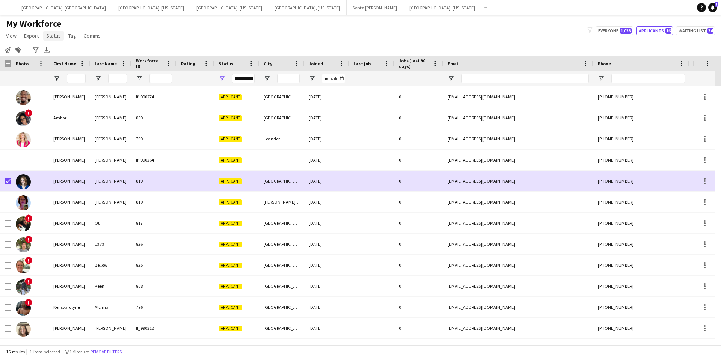
click at [59, 34] on span "Status" at bounding box center [53, 35] width 15 height 7
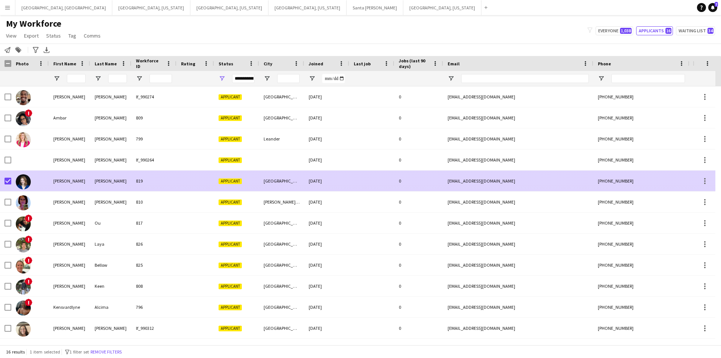
click at [92, 181] on div "Wertzberger" at bounding box center [110, 180] width 41 height 21
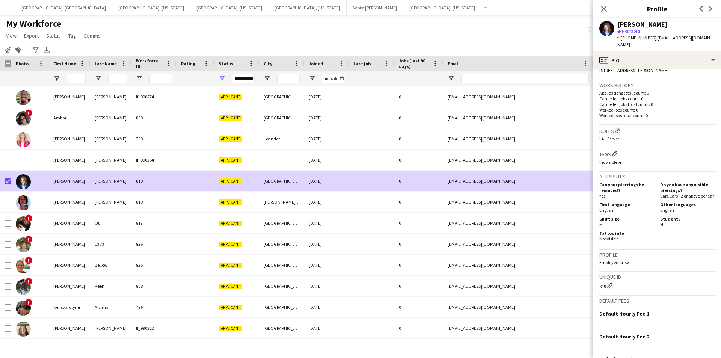
scroll to position [242, 0]
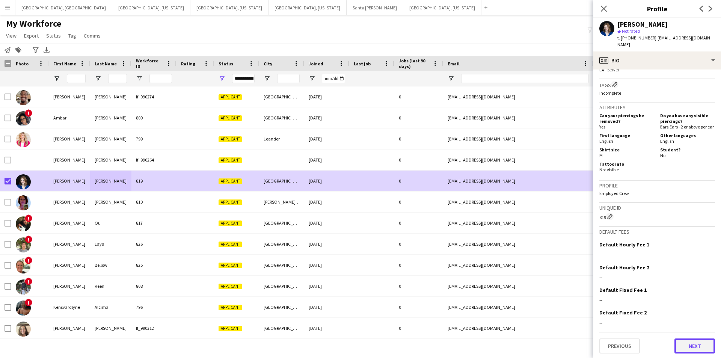
click at [698, 338] on button "Next" at bounding box center [694, 345] width 41 height 15
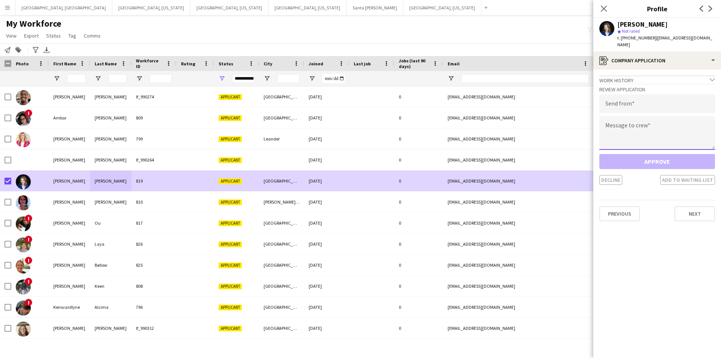
click at [644, 120] on textarea at bounding box center [657, 133] width 116 height 34
paste textarea "**********"
type textarea "**********"
click at [641, 96] on input "email" at bounding box center [657, 103] width 116 height 19
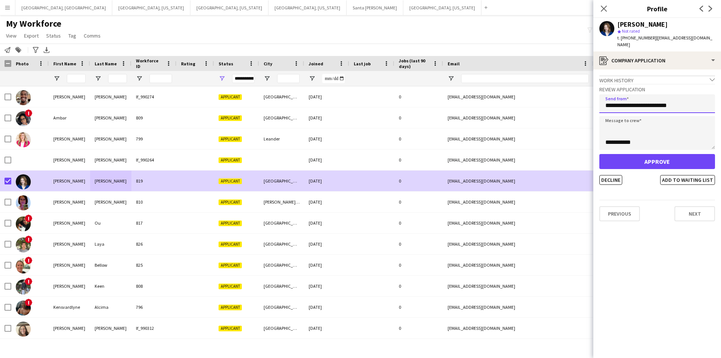
type input "**********"
click at [640, 156] on button "Approve" at bounding box center [657, 161] width 116 height 15
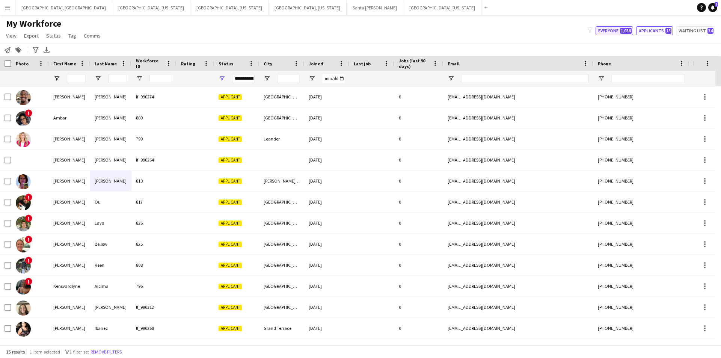
click at [623, 35] on button "Everyone 1,038" at bounding box center [614, 30] width 38 height 9
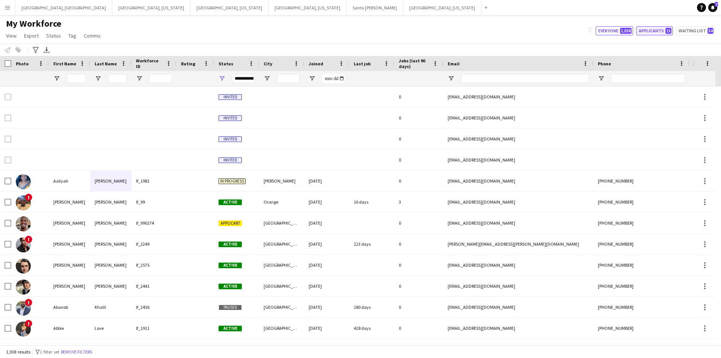
click at [644, 32] on button "Applicants 15" at bounding box center [654, 30] width 37 height 9
type input "**********"
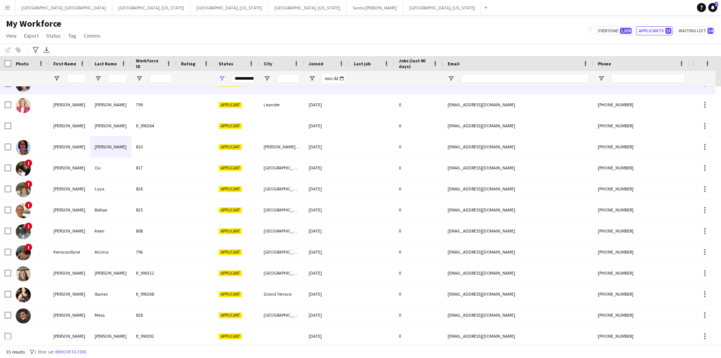
scroll to position [0, 0]
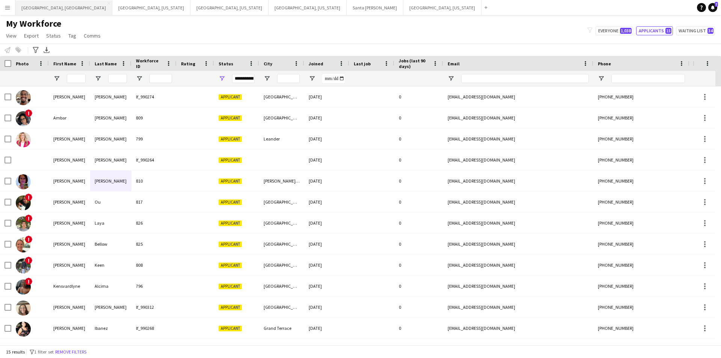
click at [27, 11] on button "Los Angeles, CA Close" at bounding box center [63, 7] width 97 height 15
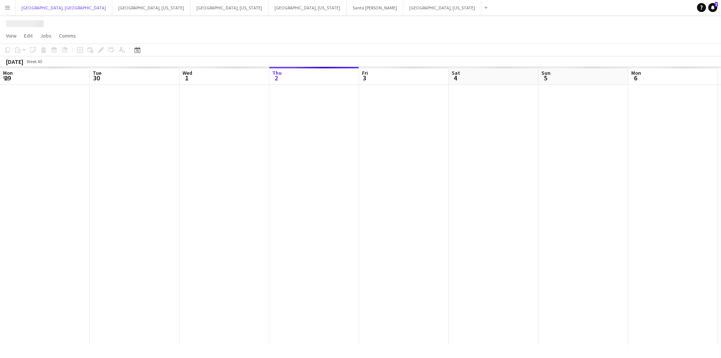
scroll to position [0, 179]
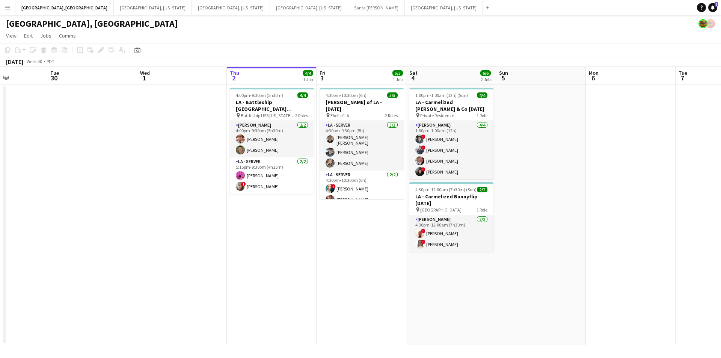
drag, startPoint x: 122, startPoint y: 302, endPoint x: 261, endPoint y: 287, distance: 140.4
click at [261, 287] on app-calendar-viewport "Sat 27 Sun 28 4/4 2 Jobs Mon 29 Tue 30 Wed 1 Thu 2 4/4 1 Job Fri 3 5/5 1 Job Sa…" at bounding box center [360, 206] width 721 height 278
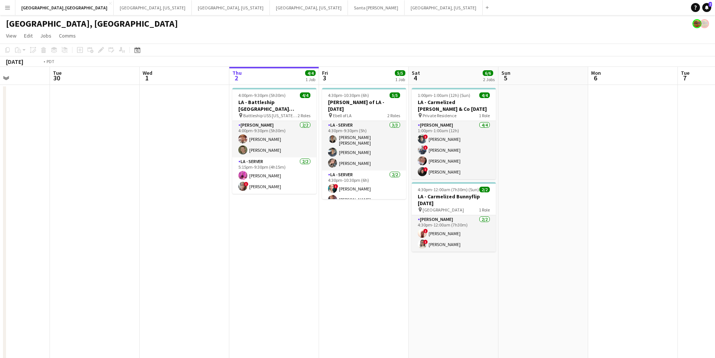
scroll to position [0, 176]
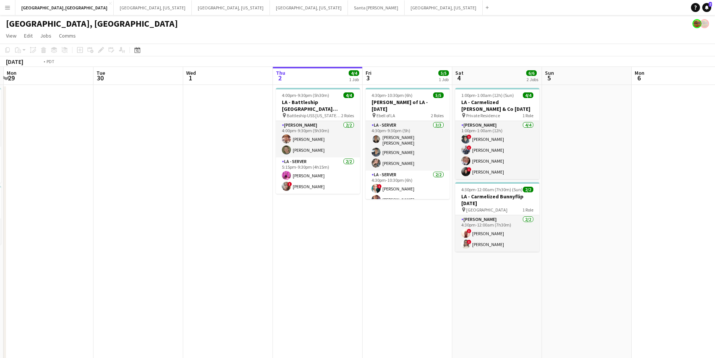
drag, startPoint x: 299, startPoint y: 258, endPoint x: 342, endPoint y: 260, distance: 43.6
click at [342, 260] on app-calendar-viewport "Sat 27 23/28 6 Jobs Sun 28 4/4 2 Jobs Mon 29 Tue 30 Wed 1 Thu 2 4/4 1 Job Fri 3…" at bounding box center [357, 343] width 715 height 553
